Goal: Find specific page/section: Find specific page/section

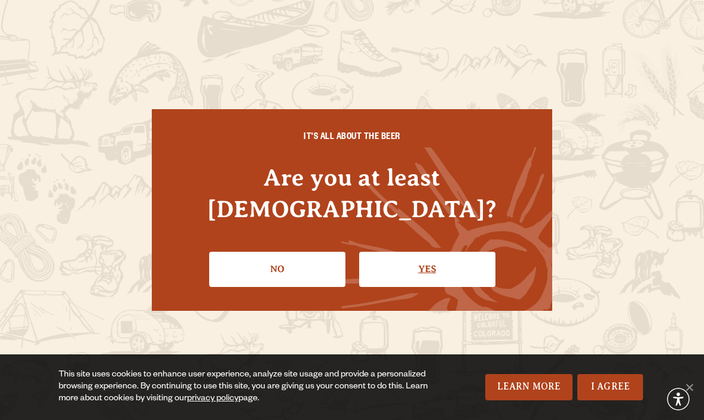
click at [422, 261] on link "Yes" at bounding box center [427, 269] width 136 height 35
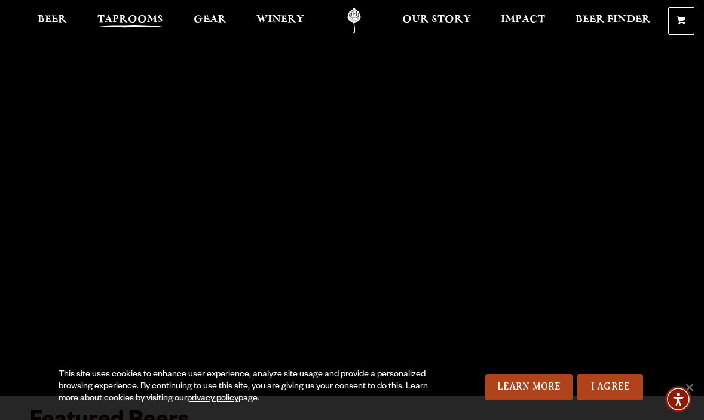
click at [127, 19] on span "Taprooms" at bounding box center [130, 20] width 66 height 10
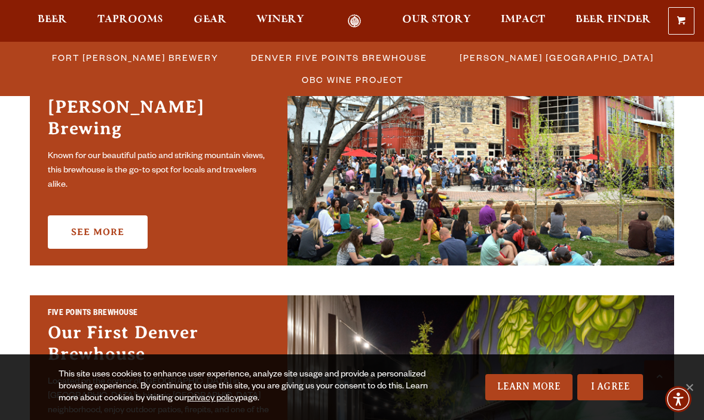
scroll to position [502, 0]
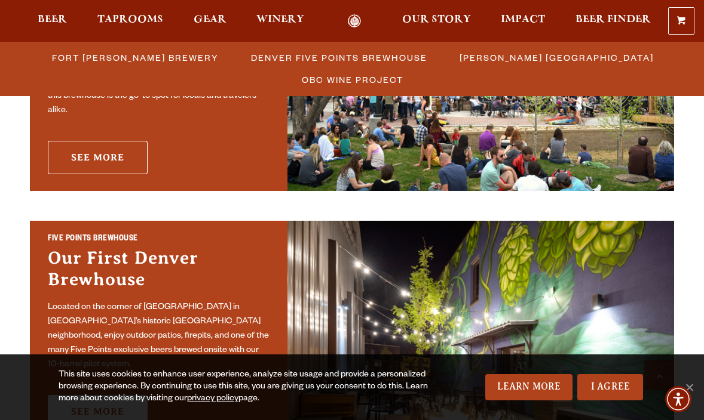
click at [130, 153] on link "See More" at bounding box center [98, 157] width 100 height 33
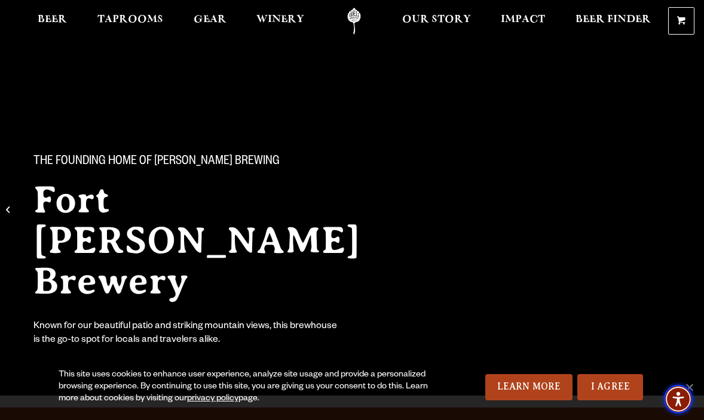
click at [691, 385] on img "Accessibility Menu" at bounding box center [678, 399] width 29 height 29
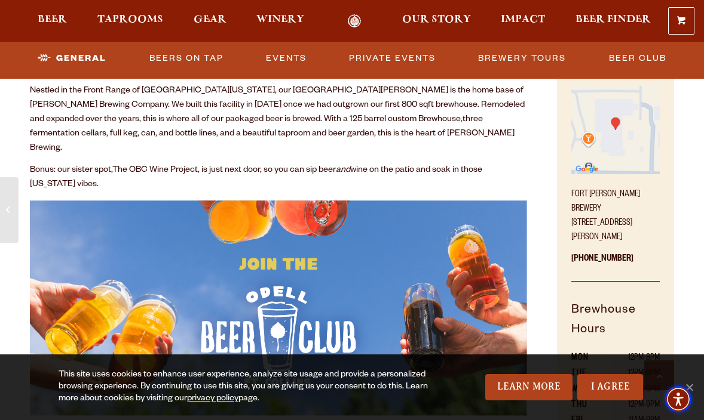
scroll to position [460, 0]
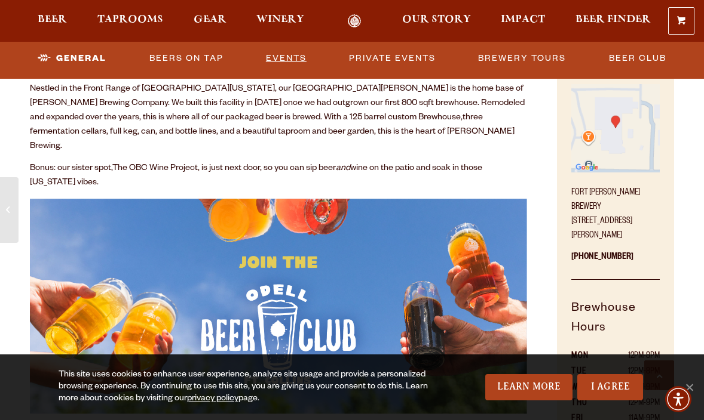
click at [281, 62] on link "Events" at bounding box center [286, 58] width 50 height 27
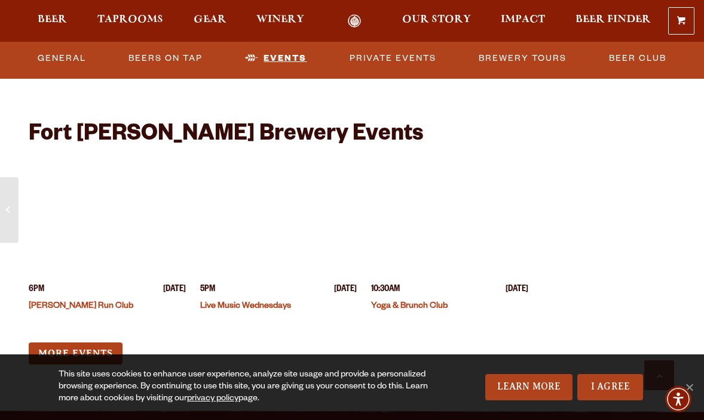
scroll to position [2925, 0]
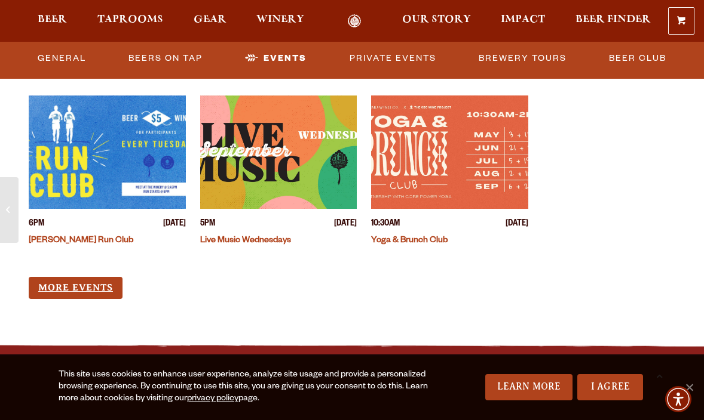
click at [73, 277] on link "More Events" at bounding box center [76, 288] width 94 height 22
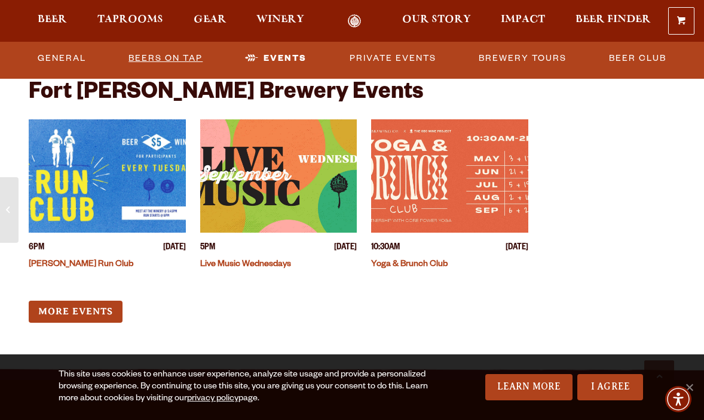
click at [171, 57] on link "Beers on Tap" at bounding box center [166, 58] width 84 height 27
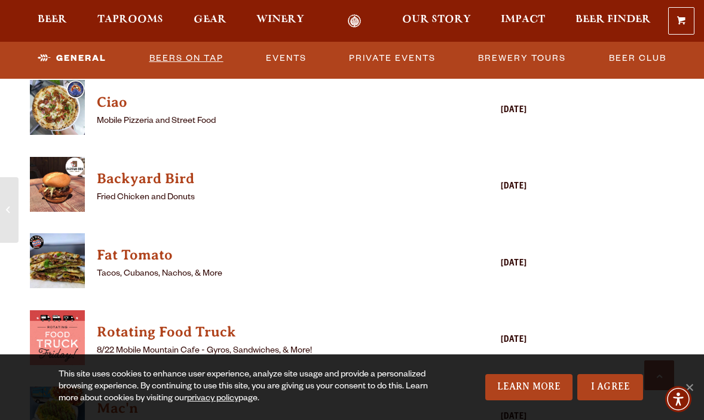
scroll to position [1270, 0]
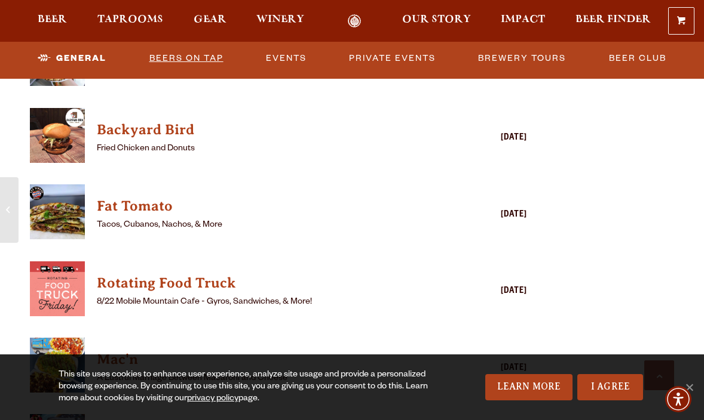
click at [173, 57] on link "Beers on Tap" at bounding box center [187, 58] width 84 height 27
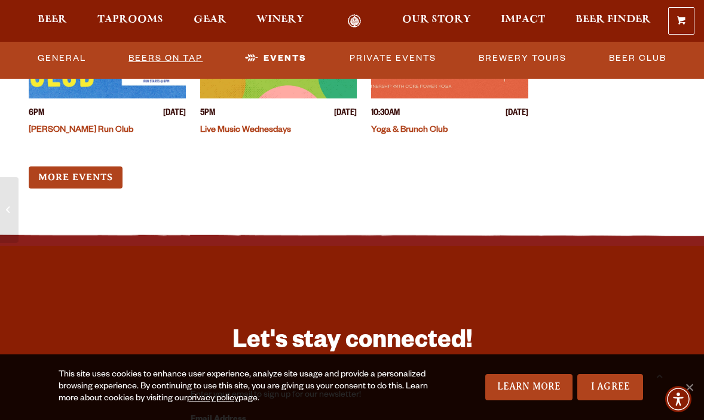
scroll to position [3043, 0]
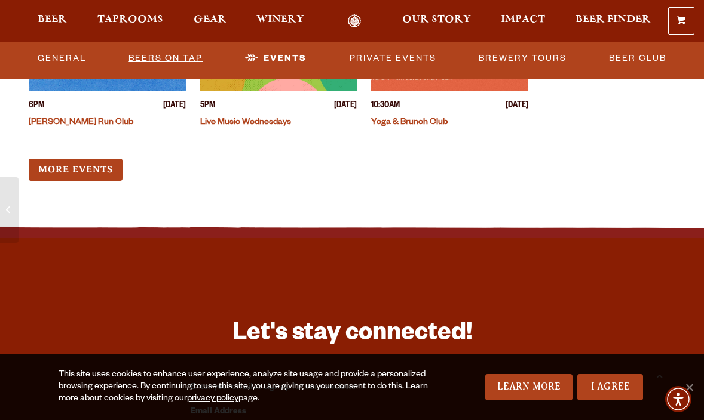
click at [173, 57] on link "Beers on Tap" at bounding box center [166, 58] width 84 height 27
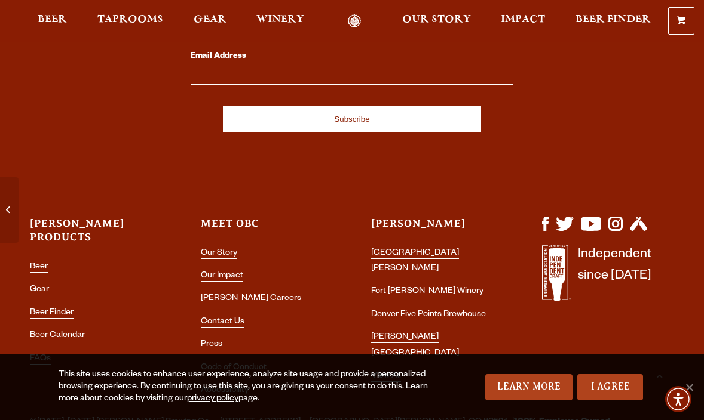
scroll to position [3448, 0]
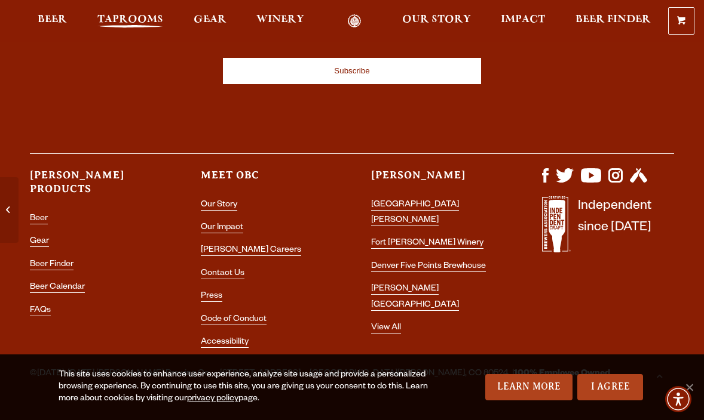
click at [137, 20] on span "Taprooms" at bounding box center [130, 20] width 66 height 10
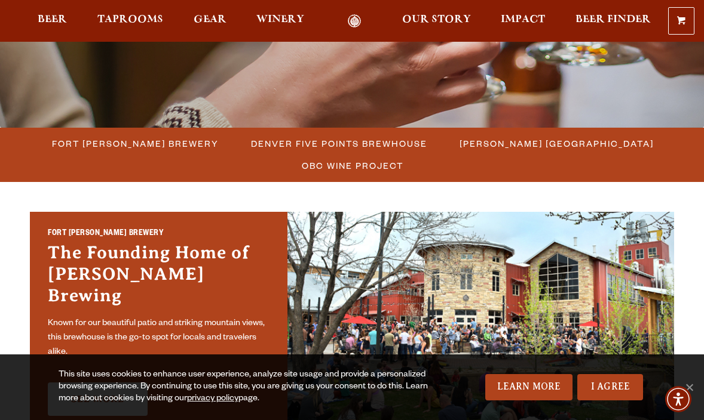
scroll to position [261, 0]
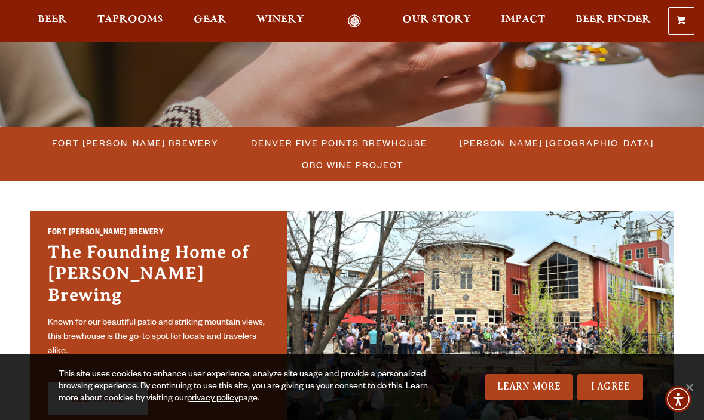
click at [188, 146] on span "Fort [PERSON_NAME] Brewery" at bounding box center [135, 142] width 167 height 17
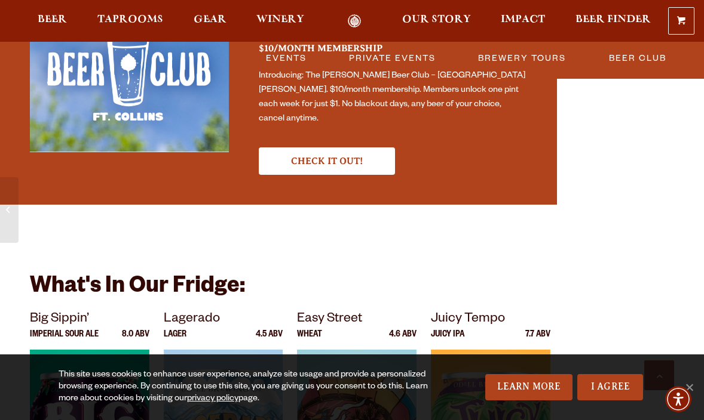
scroll to position [1985, 0]
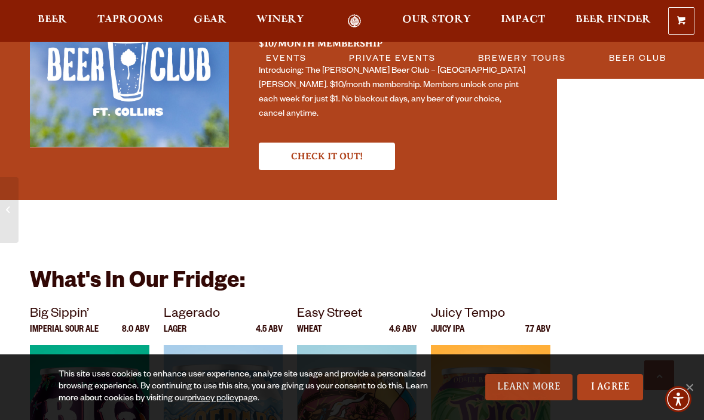
click at [543, 392] on link "Learn More" at bounding box center [529, 388] width 88 height 26
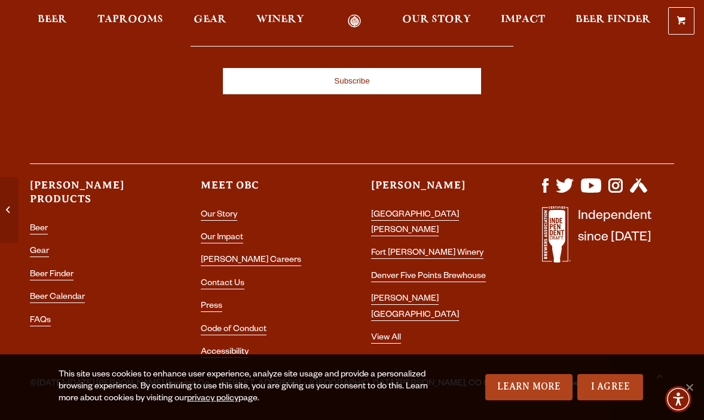
scroll to position [3448, 0]
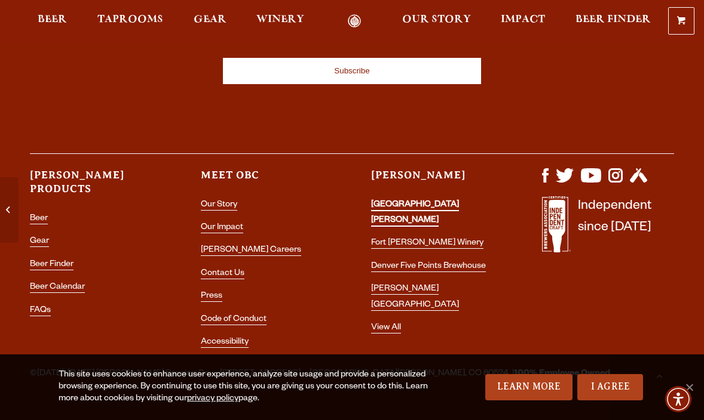
click at [422, 201] on link "[GEOGRAPHIC_DATA][PERSON_NAME]" at bounding box center [415, 214] width 88 height 26
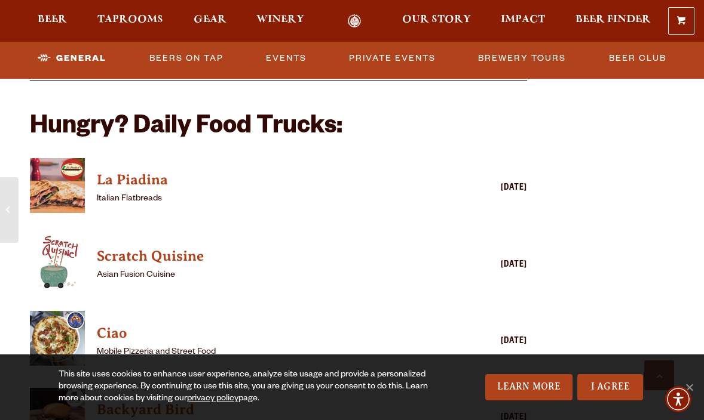
scroll to position [1055, 0]
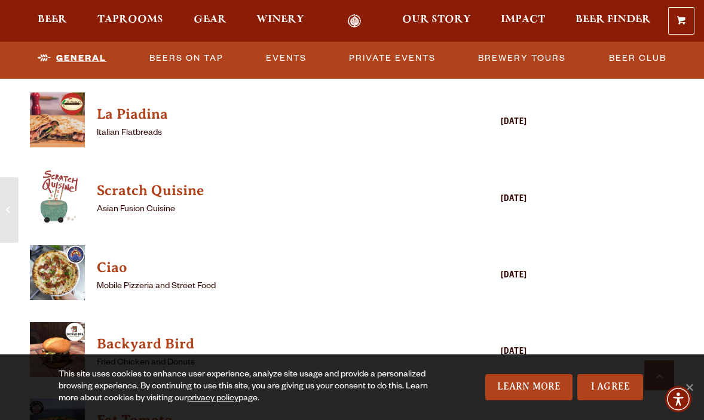
click at [75, 58] on link "General" at bounding box center [72, 58] width 78 height 27
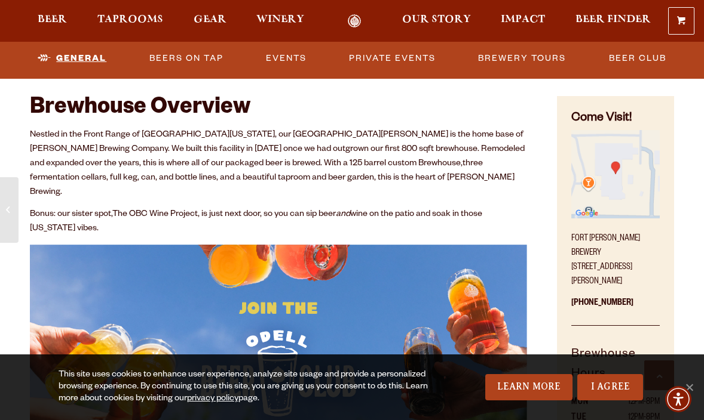
scroll to position [404, 0]
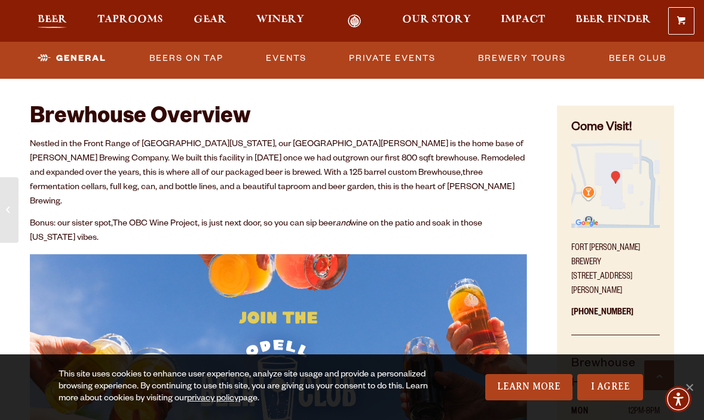
click at [48, 17] on span "Beer" at bounding box center [52, 20] width 29 height 10
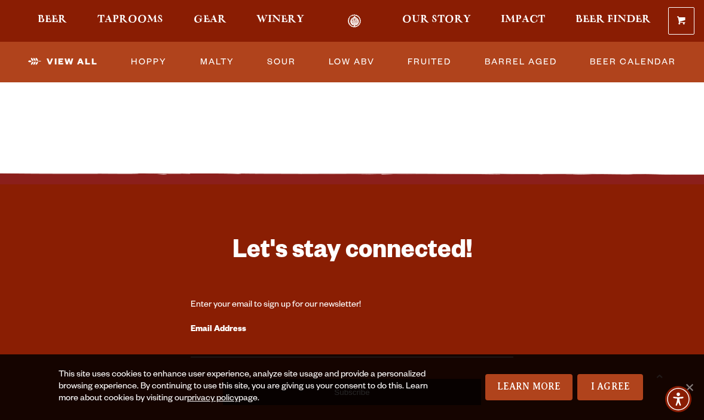
scroll to position [2881, 0]
